Goal: Share content: Share content

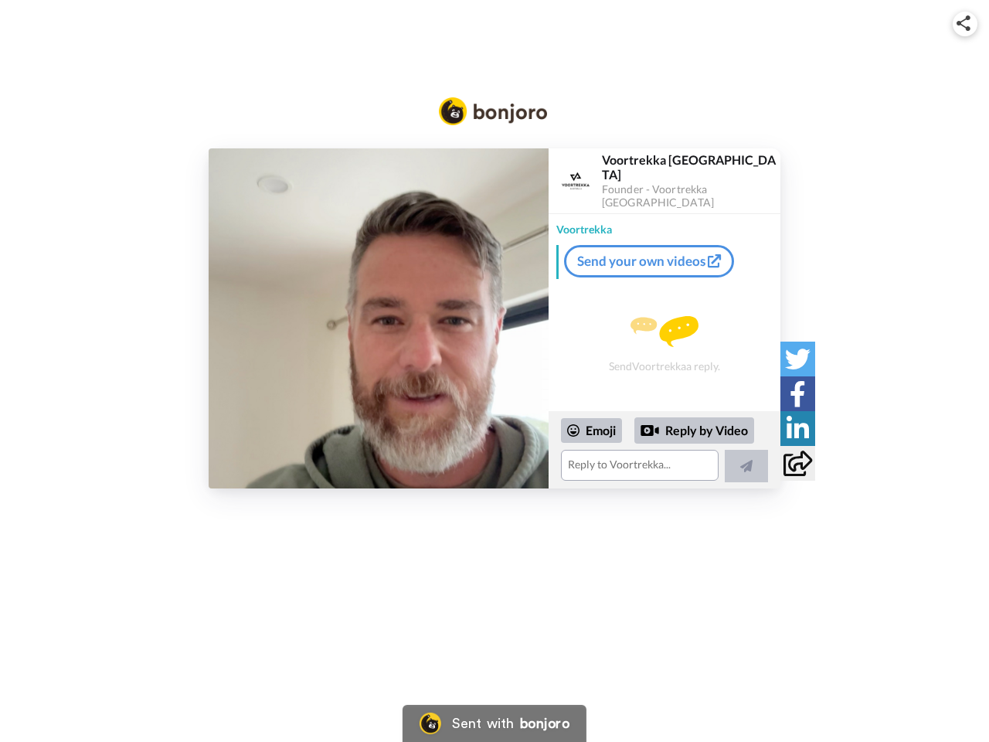
click at [965, 23] on img at bounding box center [964, 22] width 14 height 15
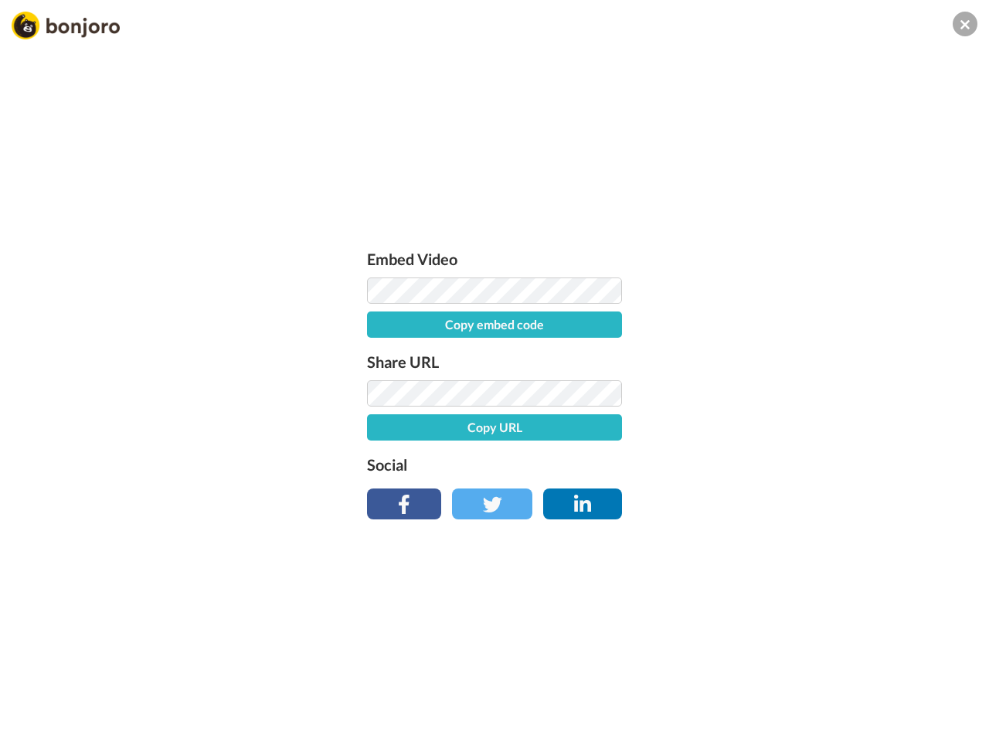
click at [379, 318] on button "Copy embed code" at bounding box center [494, 324] width 255 height 26
click at [665, 450] on div "Embed Video Embed code copied! Share URL Copy URL Social" at bounding box center [494, 454] width 989 height 742
click at [592, 430] on button "Copy URL" at bounding box center [494, 427] width 255 height 26
click at [695, 430] on div "Embed Video Embed code copied! Share URL URL copied! Social" at bounding box center [494, 454] width 989 height 742
click at [746, 466] on div "Embed Video Embed code copied! Share URL URL copied! Social" at bounding box center [494, 454] width 989 height 742
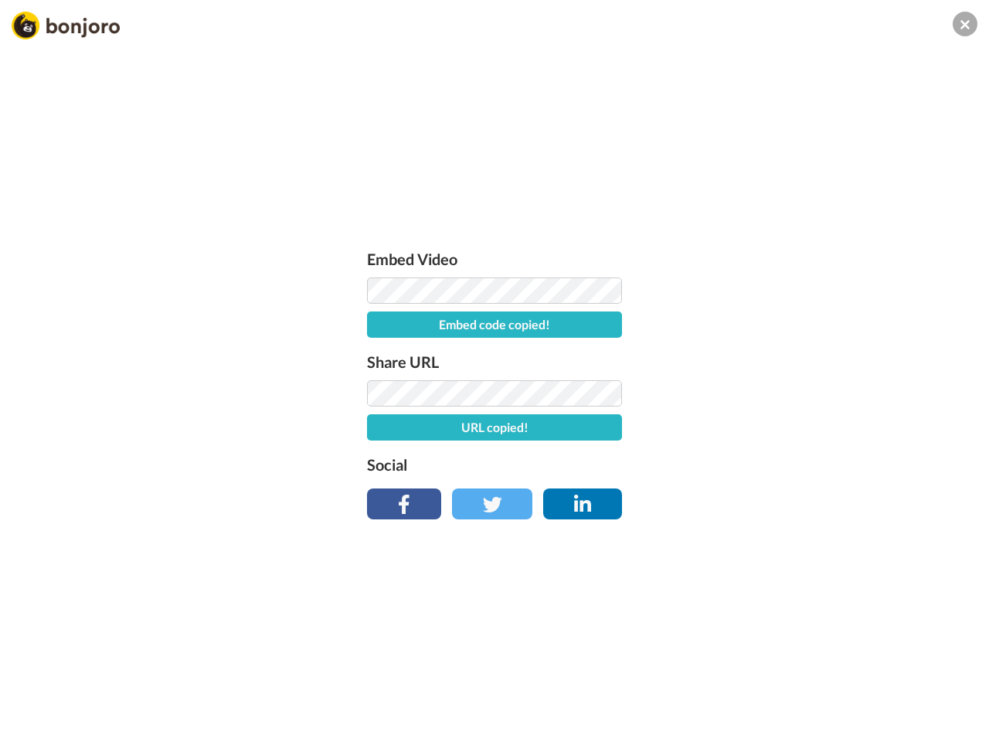
click at [797, 359] on div "Embed Video Embed code copied! Share URL URL copied! Social" at bounding box center [494, 454] width 989 height 742
click at [797, 393] on div "Embed Video Embed code copied! Share URL URL copied! Social" at bounding box center [494, 454] width 989 height 742
click at [797, 428] on div "Embed Video Embed code copied! Share URL URL copied! Social" at bounding box center [494, 454] width 989 height 742
click at [797, 463] on div "Embed Video Embed code copied! Share URL URL copied! Social" at bounding box center [494, 454] width 989 height 742
